Goal: Transaction & Acquisition: Purchase product/service

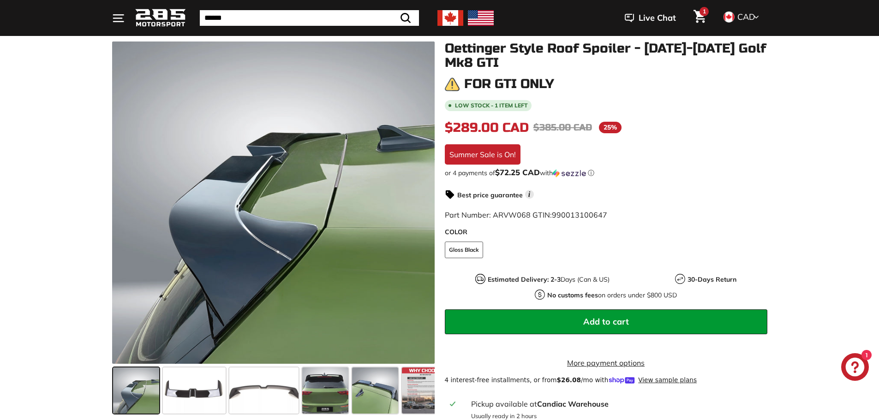
scroll to position [231, 0]
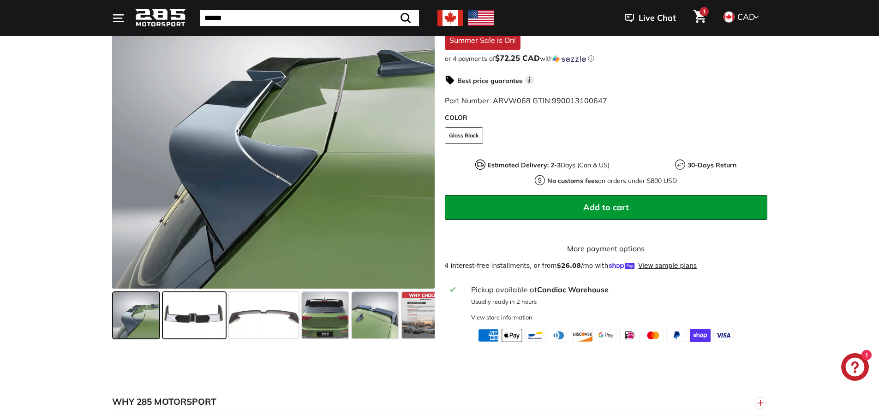
click at [208, 326] on span at bounding box center [194, 315] width 63 height 46
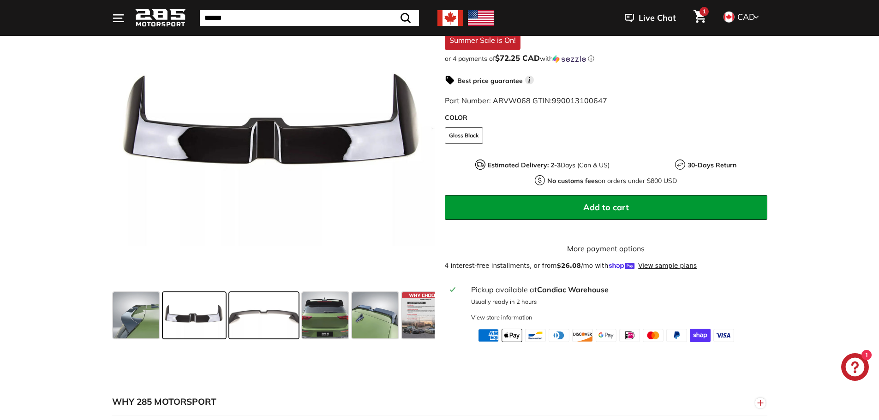
click at [274, 329] on span at bounding box center [263, 315] width 69 height 46
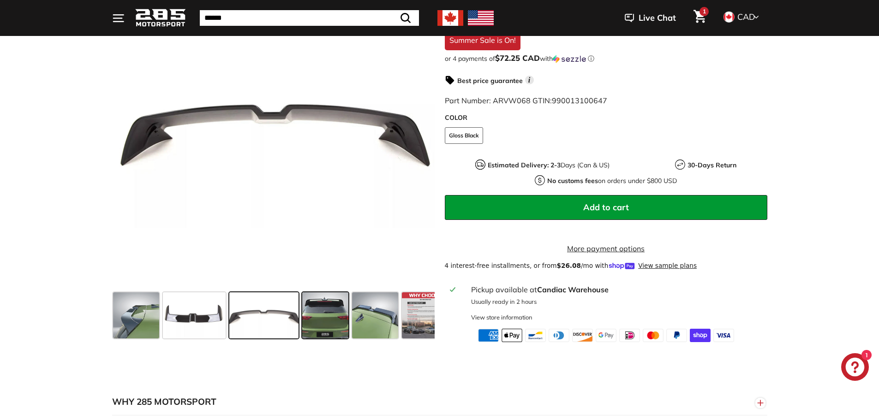
click at [315, 331] on span at bounding box center [325, 315] width 46 height 46
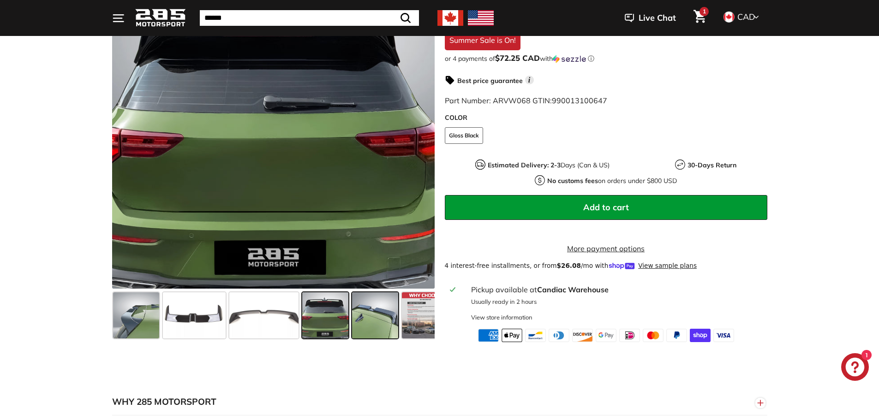
click at [386, 328] on span at bounding box center [375, 315] width 46 height 46
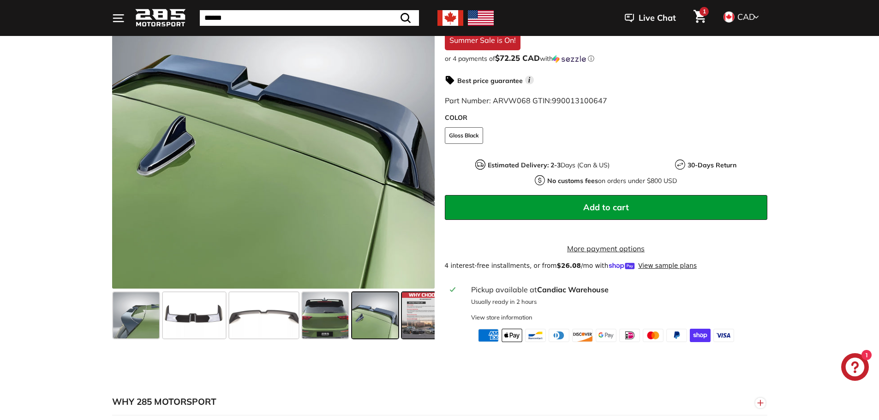
click at [417, 331] on span at bounding box center [425, 315] width 46 height 46
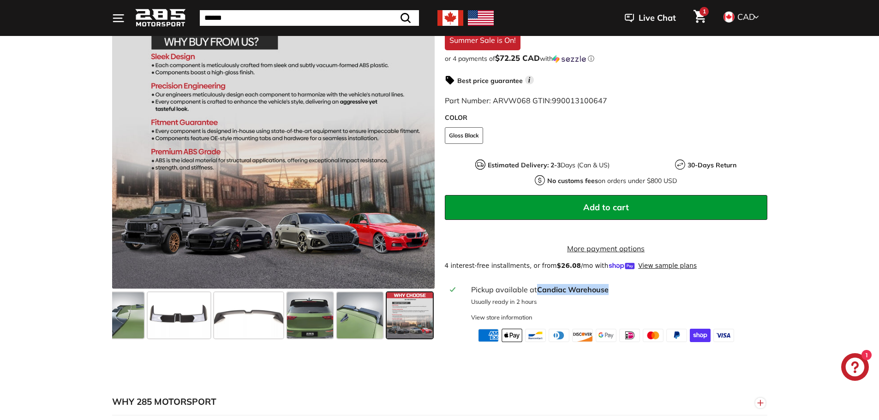
drag, startPoint x: 613, startPoint y: 298, endPoint x: 538, endPoint y: 294, distance: 75.3
click at [538, 294] on div "Pickup available at Candiac Warehouse" at bounding box center [616, 289] width 290 height 11
copy strong "Candiac Warehouse"
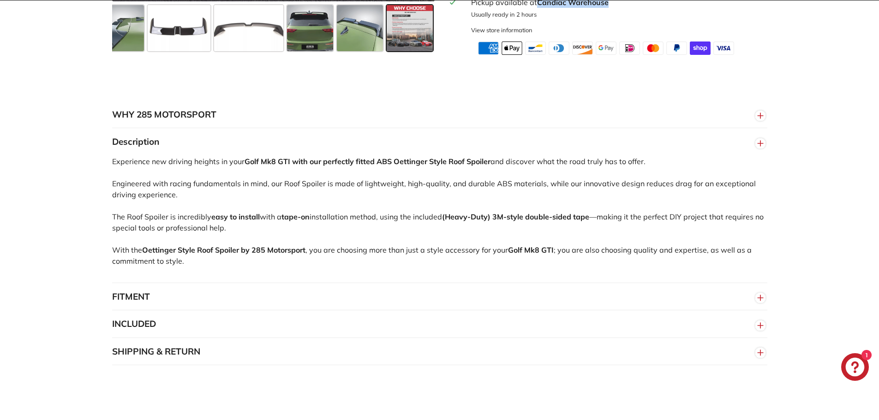
scroll to position [554, 0]
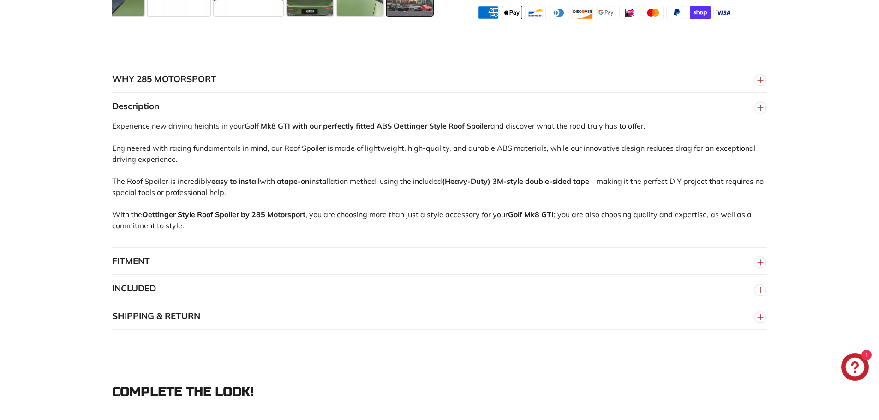
click at [153, 271] on button "FITMENT" at bounding box center [439, 262] width 655 height 28
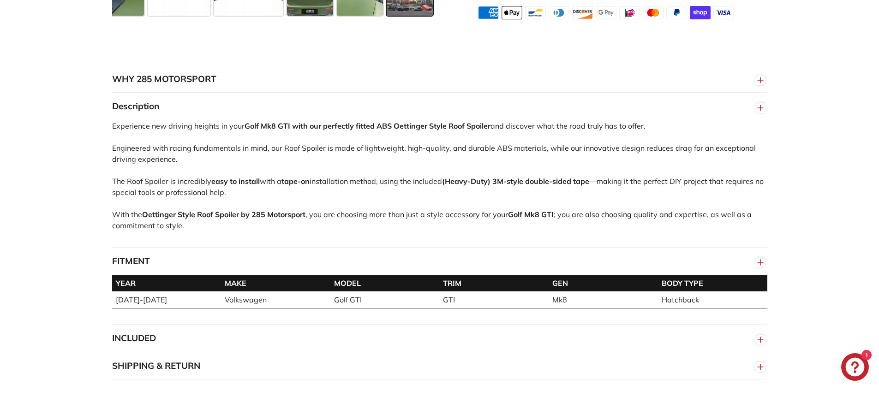
click at [170, 344] on button "INCLUDED" at bounding box center [439, 339] width 655 height 28
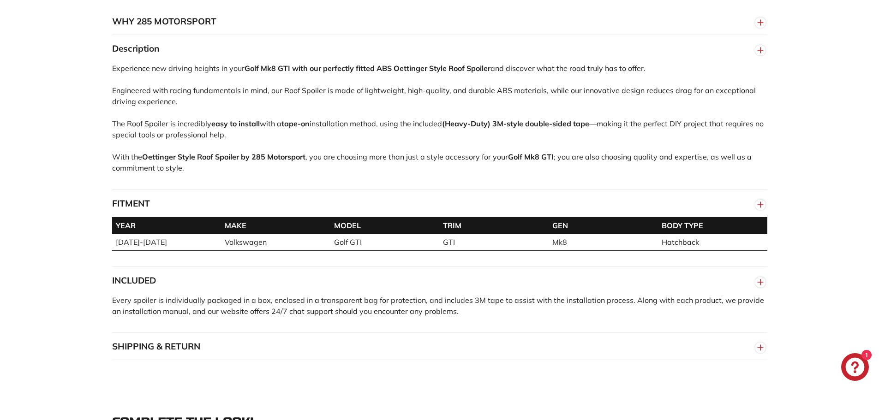
scroll to position [692, 0]
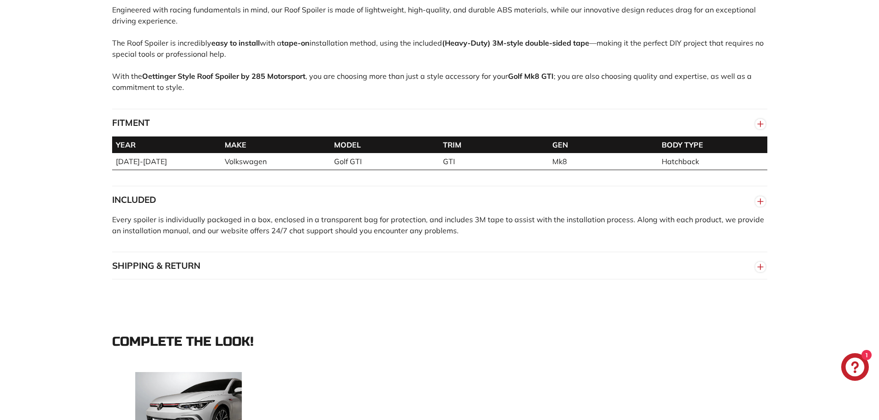
click at [207, 273] on button "SHIPPING & RETURN" at bounding box center [439, 266] width 655 height 28
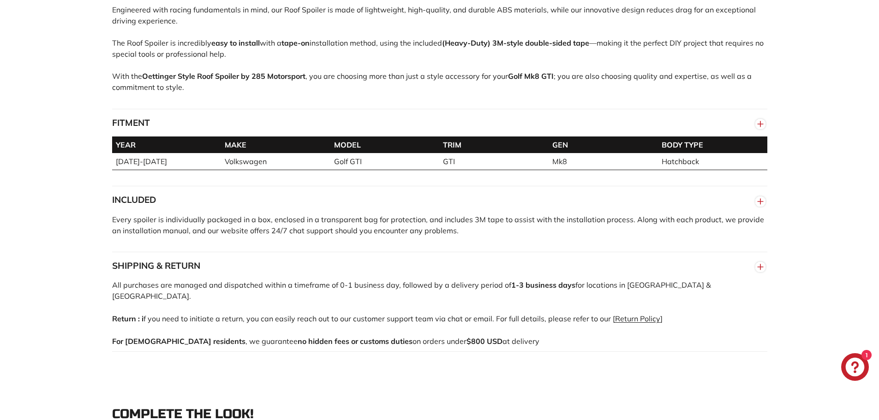
click at [628, 314] on link "Return Policy" at bounding box center [637, 318] width 45 height 9
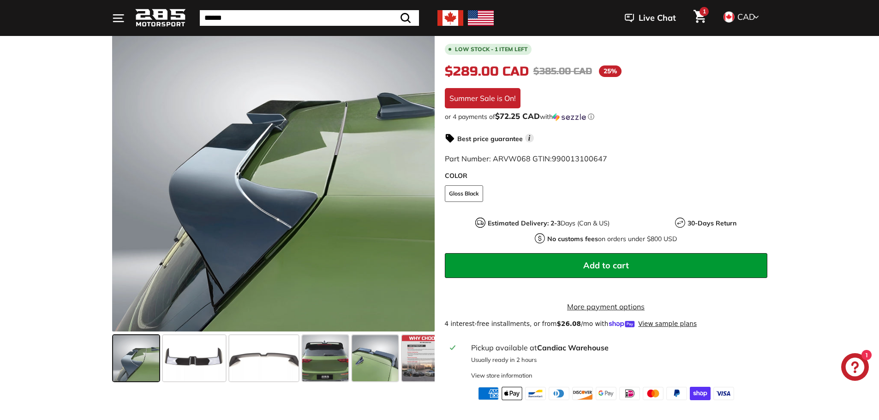
scroll to position [277, 0]
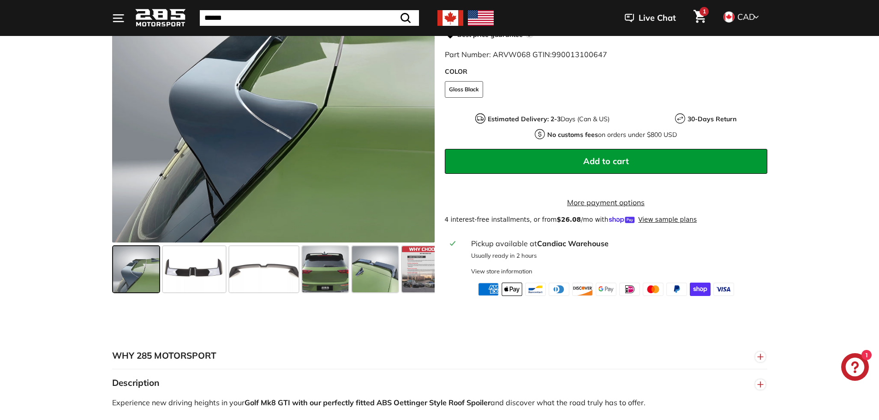
click at [656, 154] on button "Add to cart" at bounding box center [606, 161] width 322 height 25
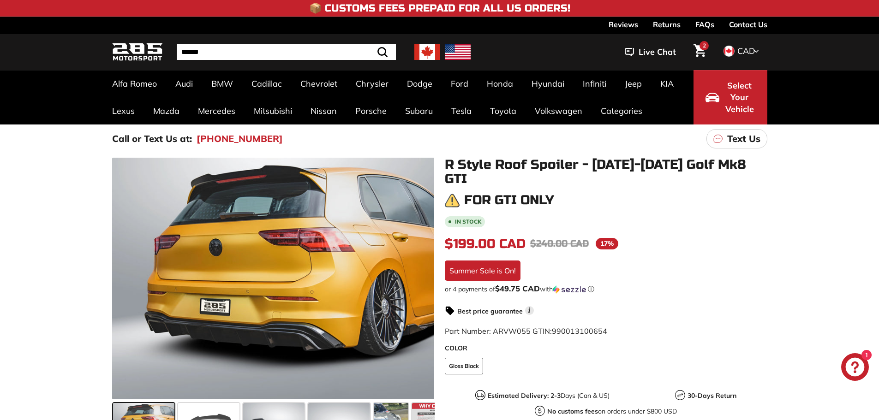
click at [854, 366] on icon "Chat window" at bounding box center [855, 367] width 19 height 19
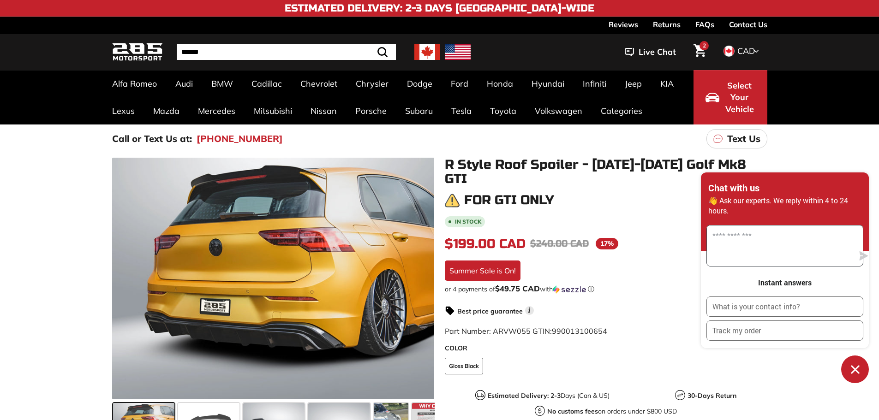
click at [769, 252] on textarea "Message us" at bounding box center [780, 246] width 147 height 41
type textarea "*"
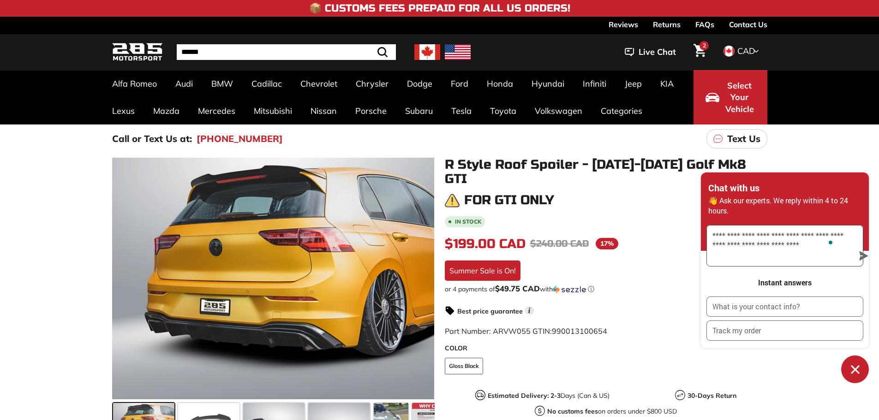
type textarea "**********"
click at [860, 255] on button "submit" at bounding box center [863, 255] width 20 height 9
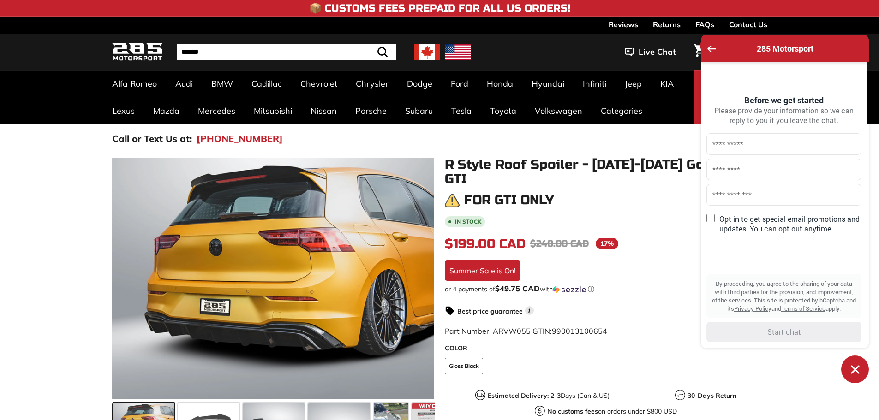
click at [742, 143] on input "text" at bounding box center [783, 144] width 155 height 22
type input "****"
type input "*"
type input "**********"
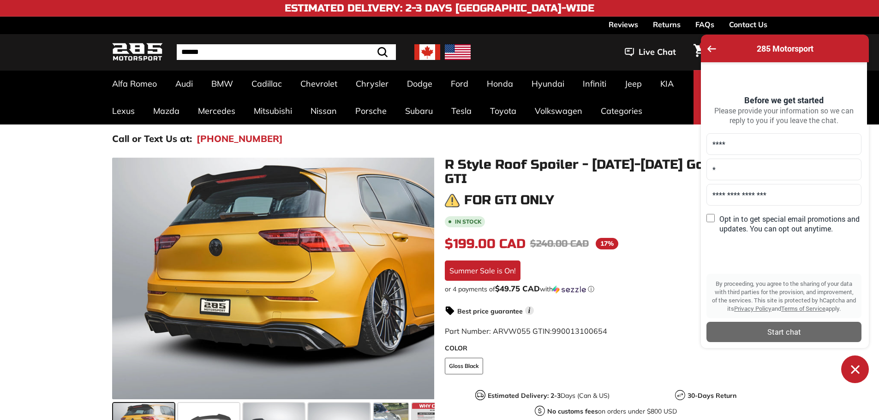
click at [737, 220] on label "Opt in to get special email promotions and updates. You can opt out anytime." at bounding box center [783, 221] width 155 height 24
click at [801, 335] on div "Start chat" at bounding box center [784, 332] width 144 height 10
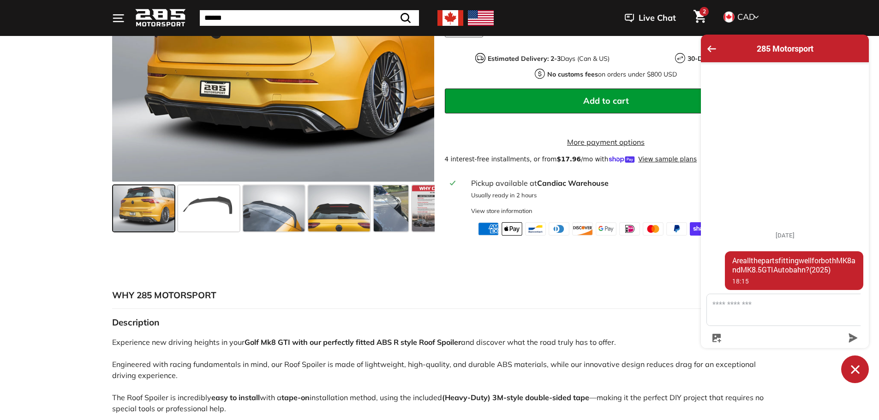
scroll to position [415, 0]
